Goal: Find contact information: Find contact information

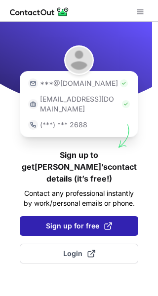
click at [93, 221] on span "Sign up for free" at bounding box center [79, 226] width 66 height 10
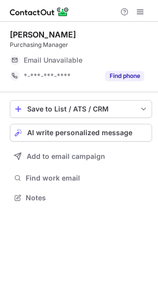
scroll to position [191, 158]
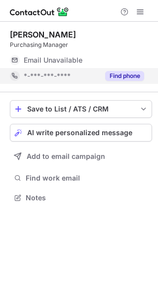
click at [124, 75] on button "Find phone" at bounding box center [124, 76] width 39 height 10
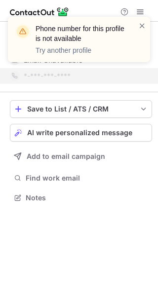
click at [147, 24] on div "Phone number for this profile is not available Try another profile" at bounding box center [79, 39] width 142 height 45
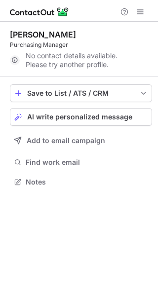
scroll to position [175, 158]
